Goal: Transaction & Acquisition: Purchase product/service

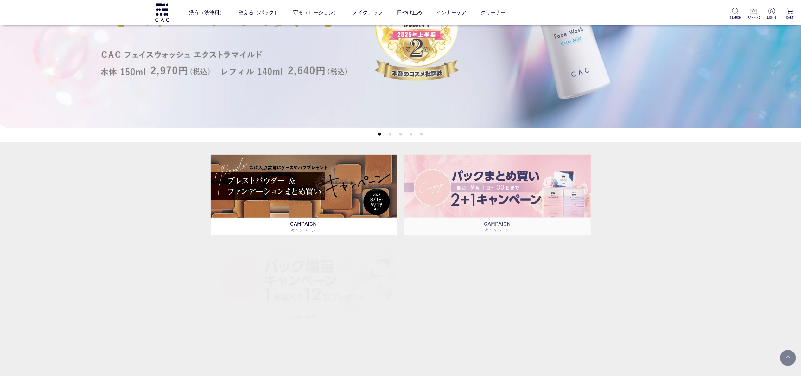
scroll to position [190, 0]
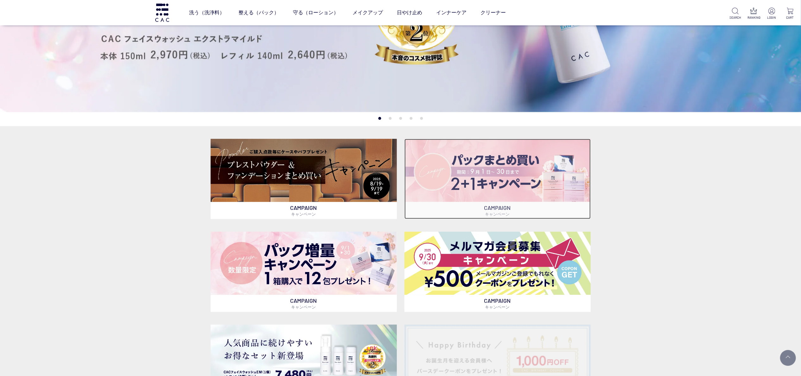
click at [453, 178] on img at bounding box center [498, 170] width 186 height 63
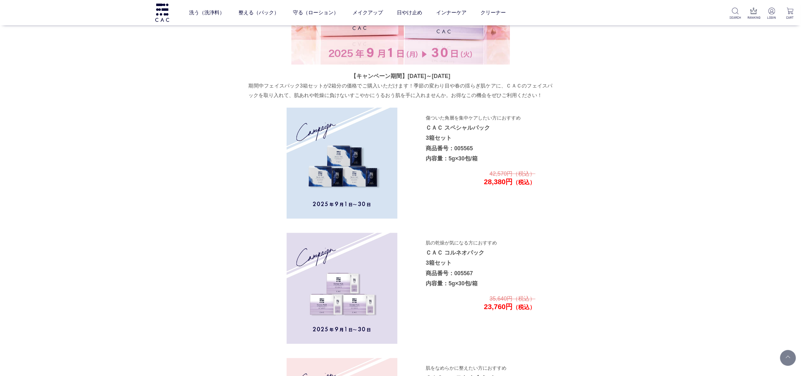
scroll to position [979, 0]
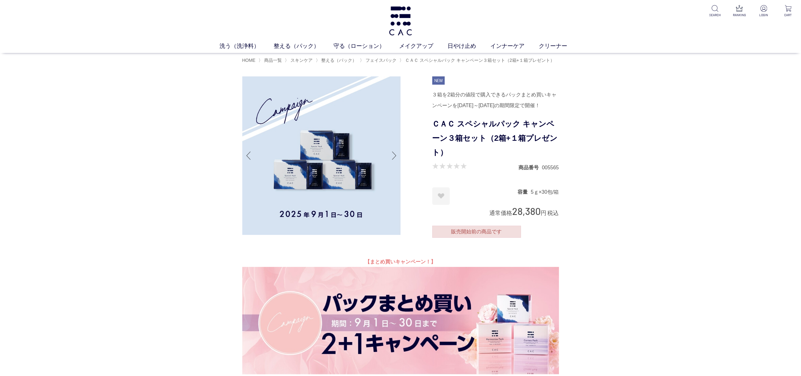
click at [371, 310] on img at bounding box center [400, 320] width 317 height 107
